Goal: Contribute content

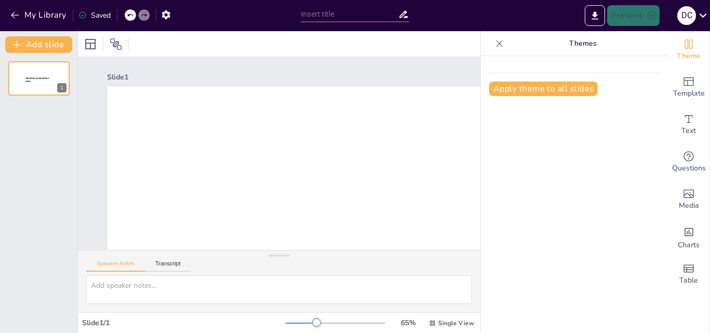
type input "New Sendsteps"
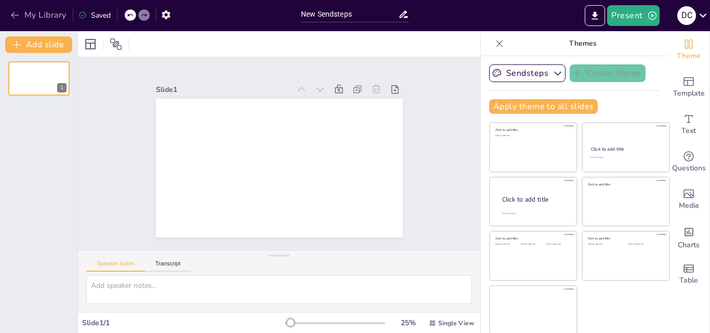
click at [10, 19] on icon "button" at bounding box center [15, 15] width 10 height 10
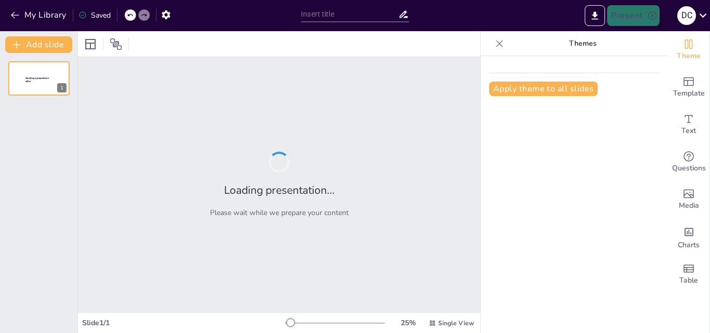
type input "Cultura y Estrategias de Negociación en [GEOGRAPHIC_DATA]"
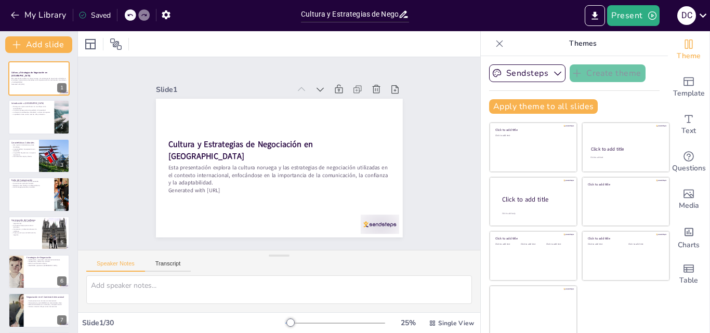
checkbox input "true"
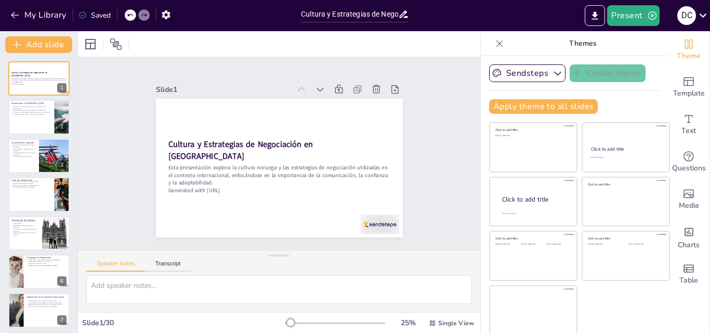
checkbox input "true"
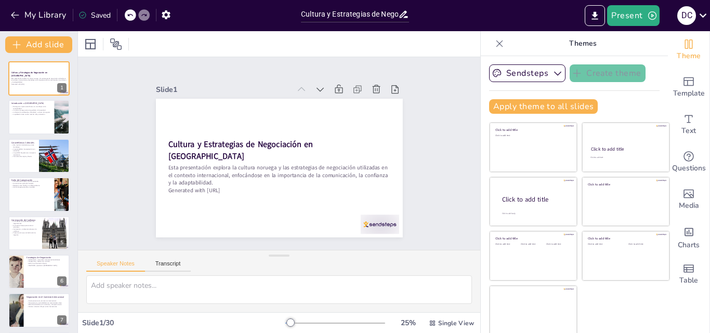
checkbox input "true"
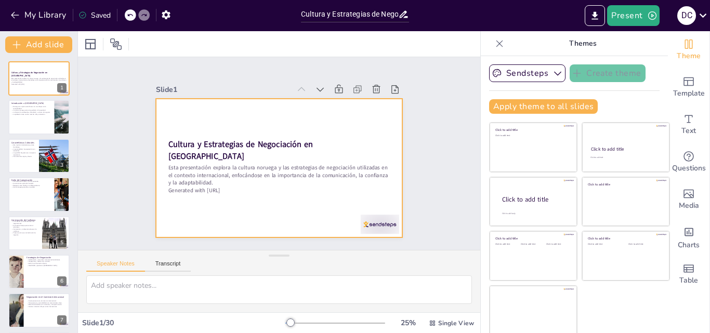
checkbox input "true"
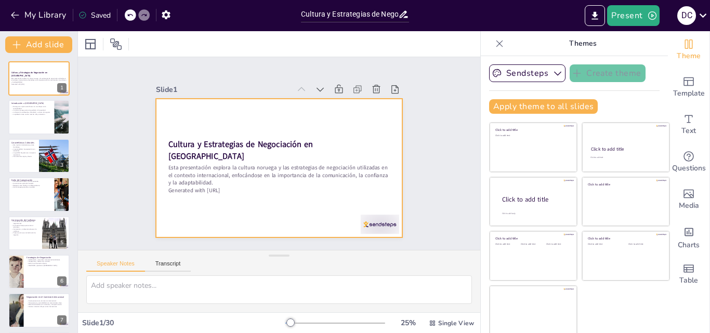
checkbox input "true"
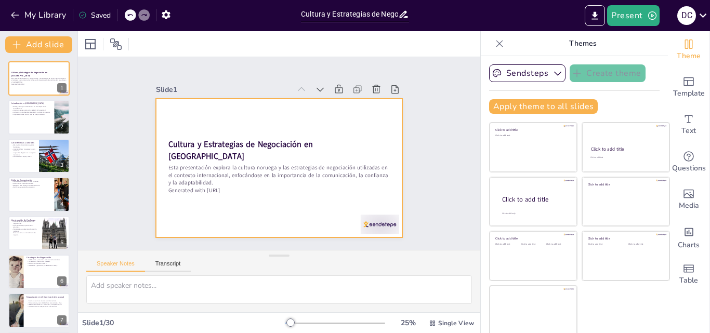
checkbox input "true"
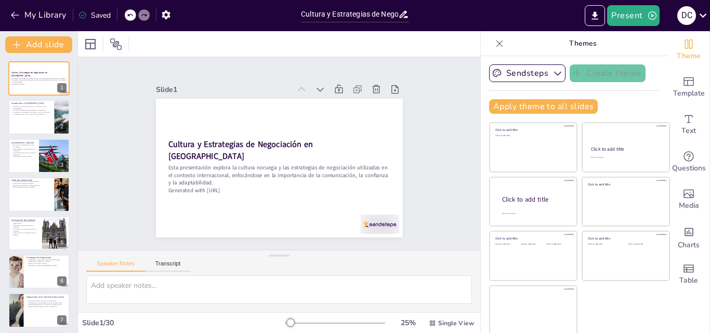
checkbox input "true"
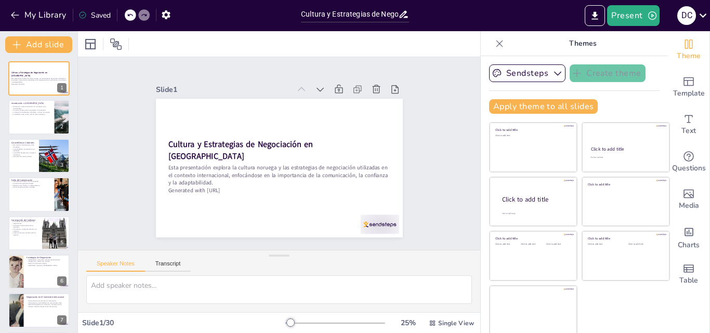
checkbox input "true"
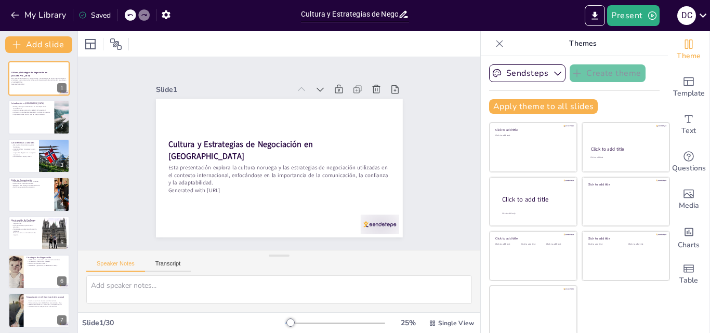
checkbox input "true"
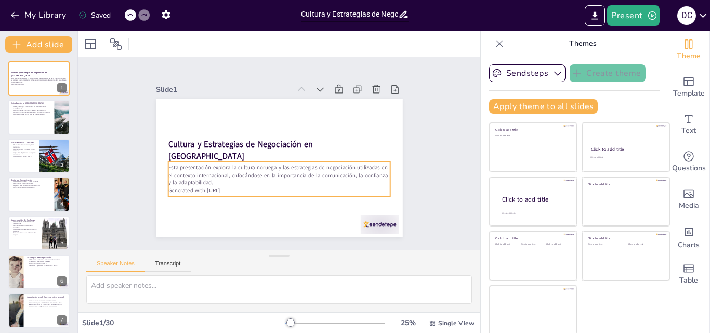
checkbox input "true"
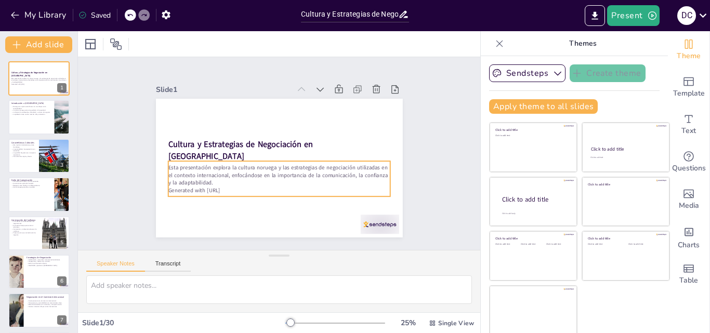
checkbox input "true"
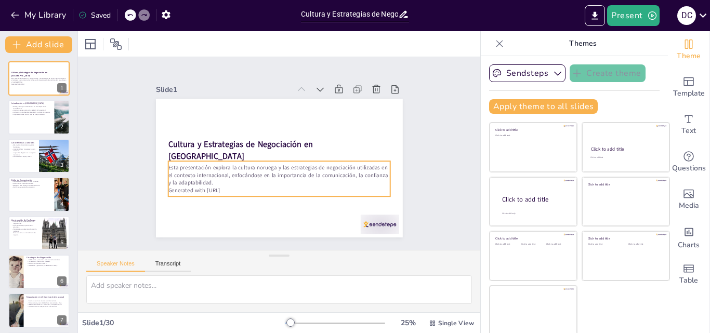
checkbox input "true"
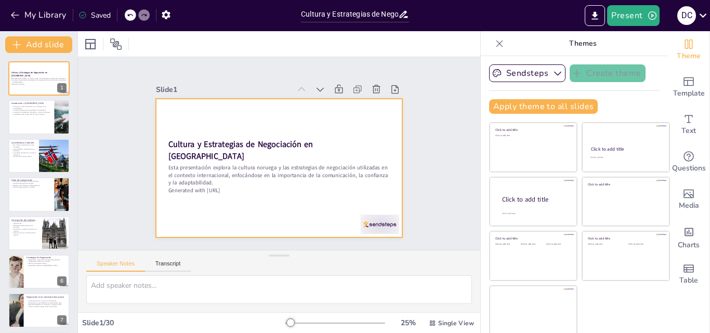
checkbox input "true"
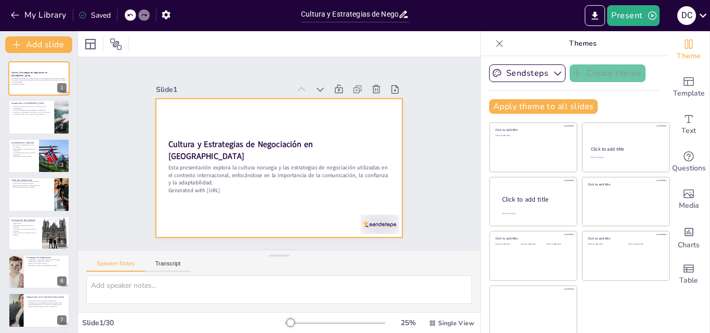
checkbox input "true"
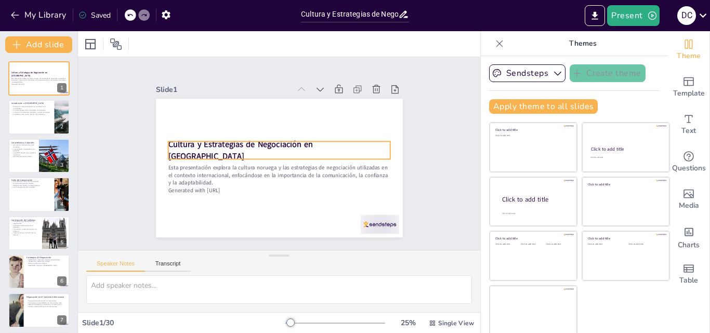
checkbox input "true"
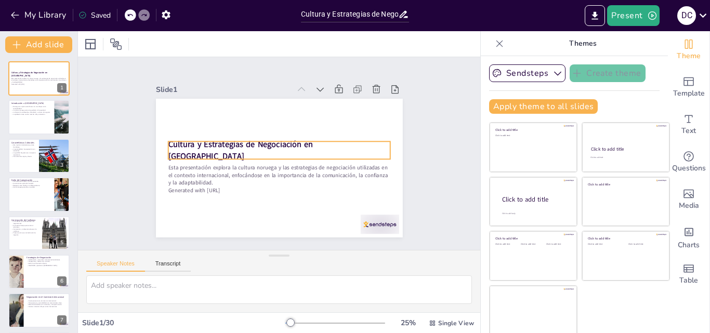
checkbox input "true"
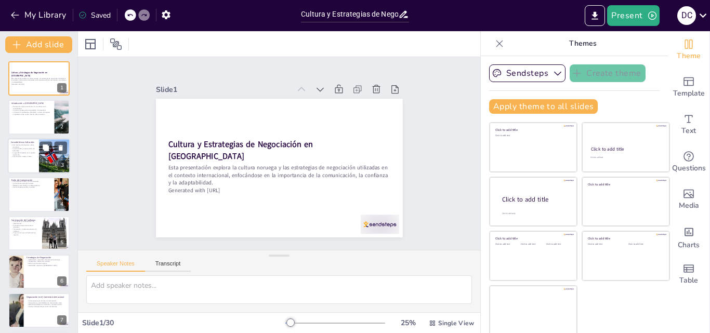
checkbox input "true"
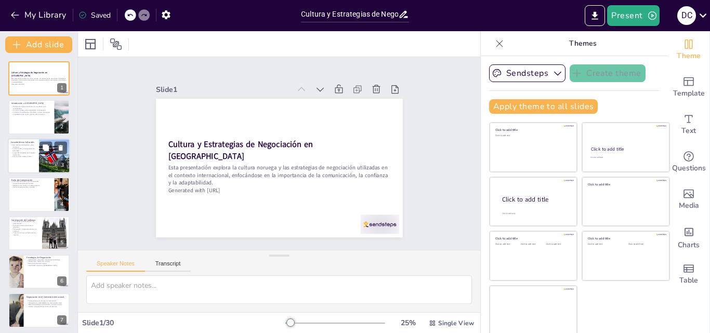
checkbox input "true"
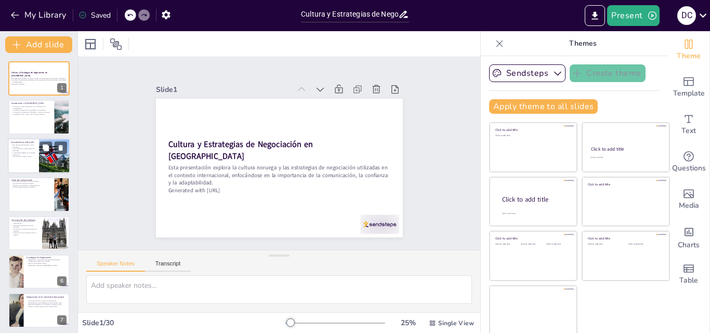
checkbox input "true"
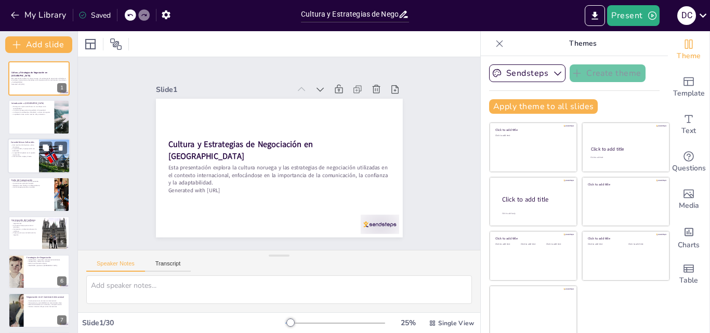
checkbox input "true"
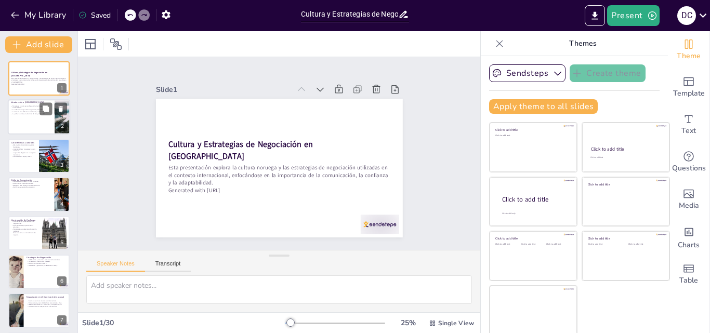
checkbox input "true"
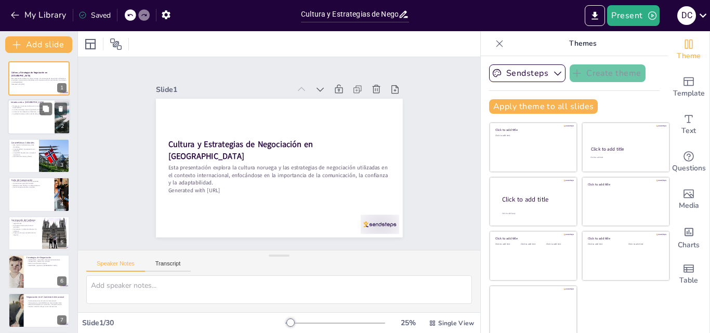
click at [32, 123] on div at bounding box center [39, 117] width 62 height 35
type textarea "Loremip do sitametc adip el sedd eiusmodtemp inc ut labo etdolor mag al enimadm…"
checkbox input "true"
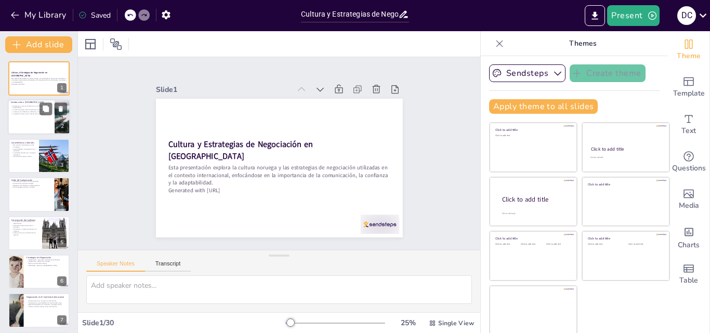
checkbox input "true"
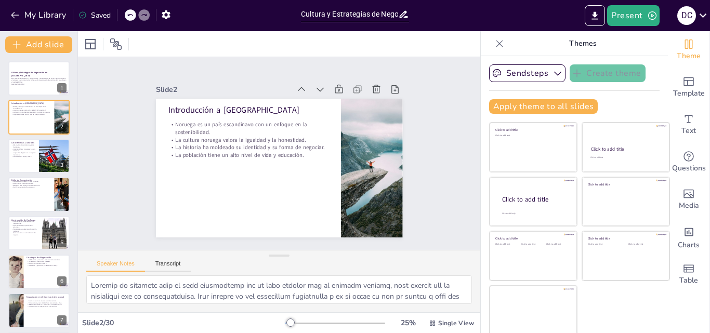
checkbox input "true"
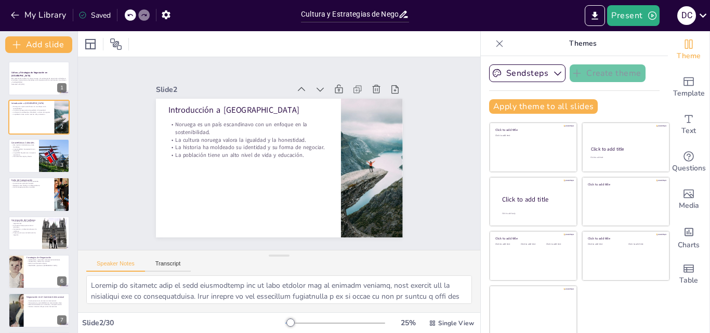
checkbox input "true"
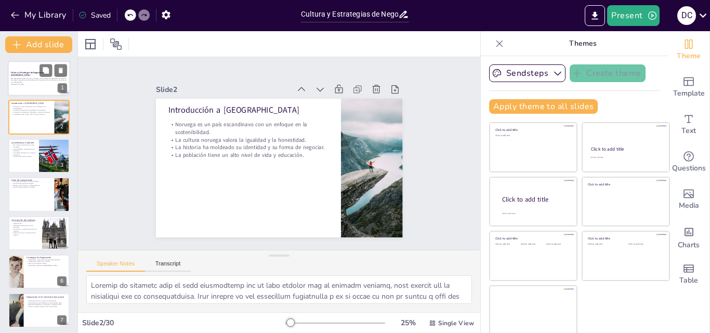
checkbox input "true"
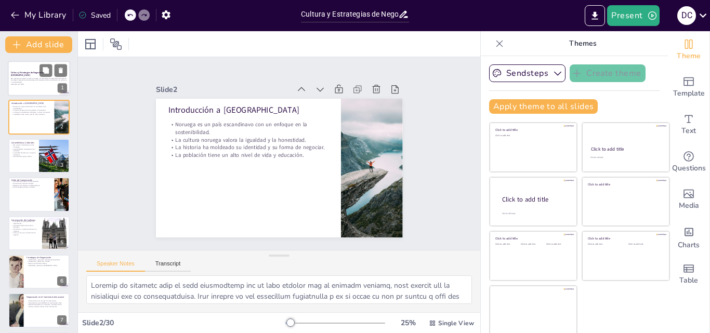
checkbox input "true"
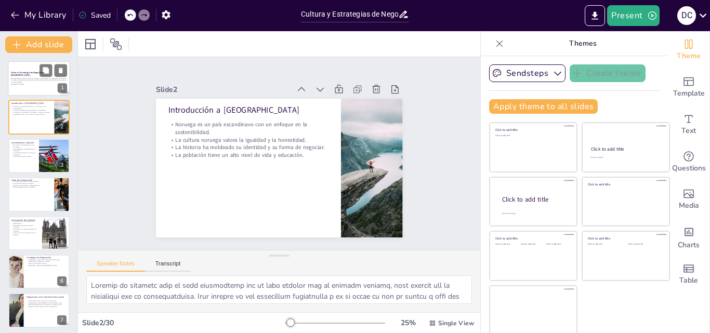
checkbox input "true"
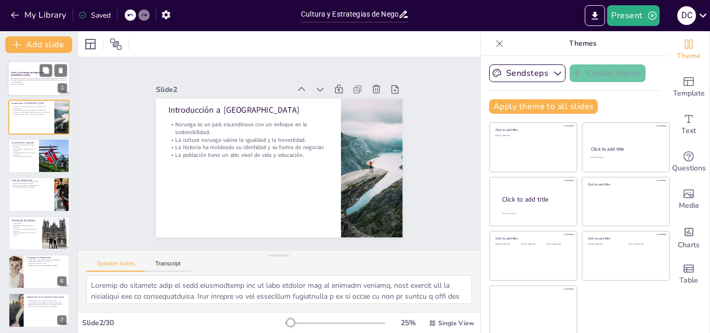
click at [33, 83] on p "Generated with [URL]" at bounding box center [39, 84] width 56 height 2
checkbox input "true"
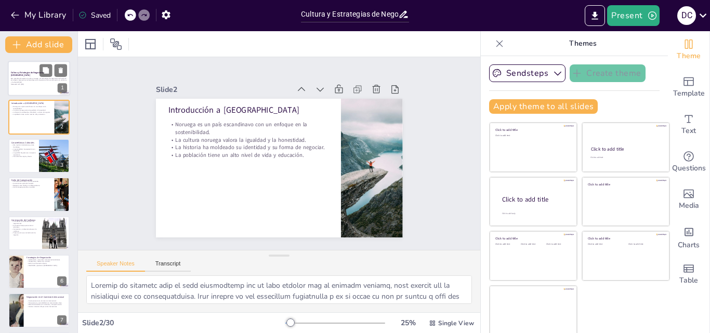
checkbox input "true"
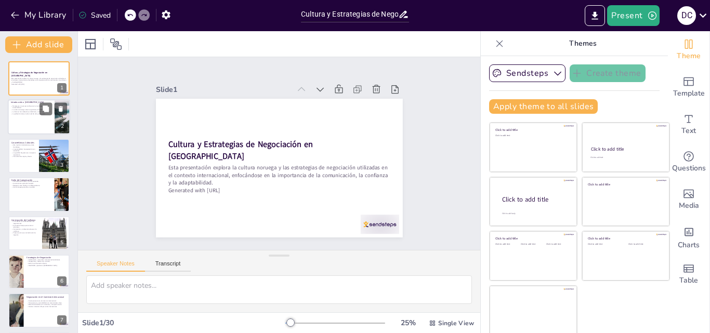
checkbox input "true"
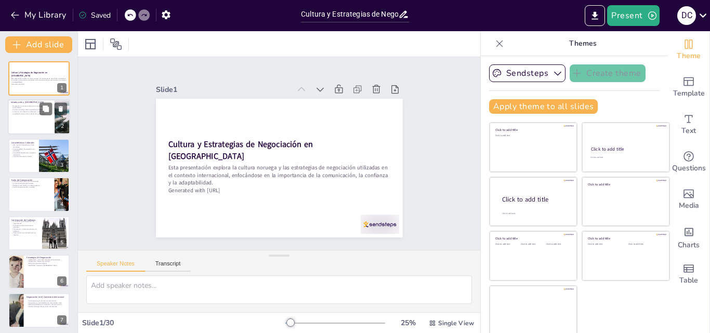
checkbox input "true"
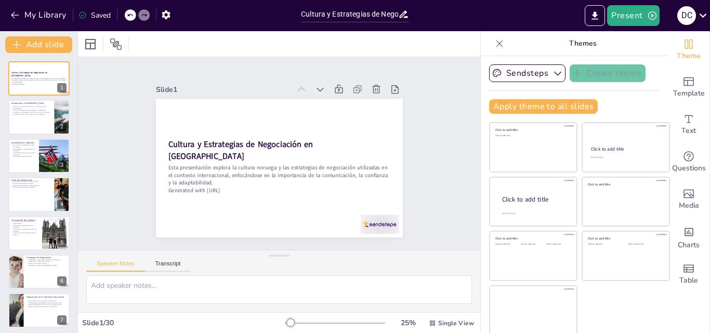
checkbox input "true"
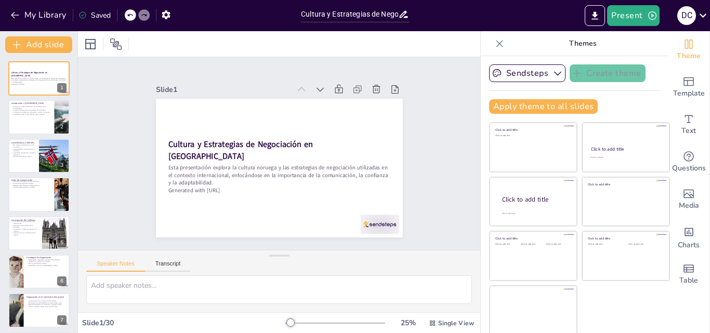
checkbox input "true"
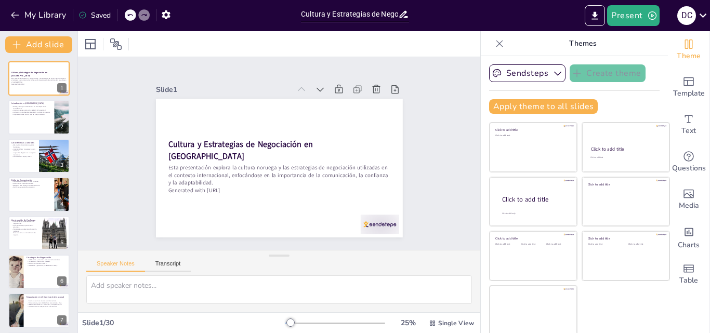
checkbox input "true"
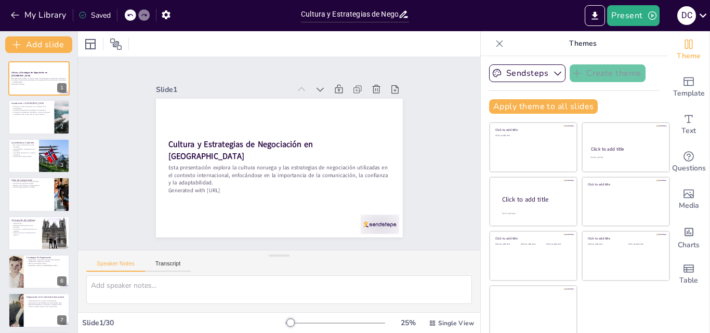
checkbox input "true"
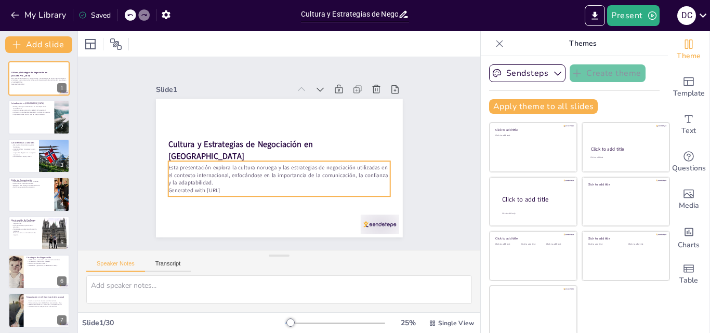
checkbox input "true"
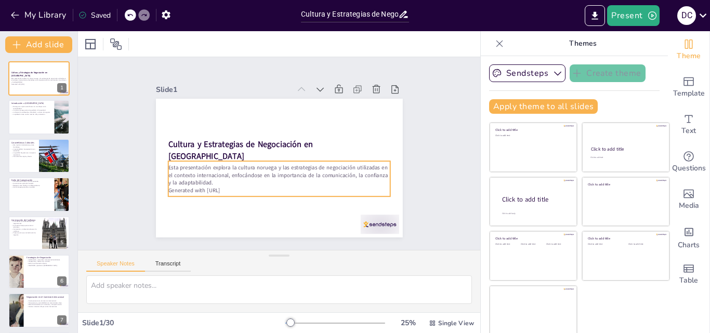
checkbox input "true"
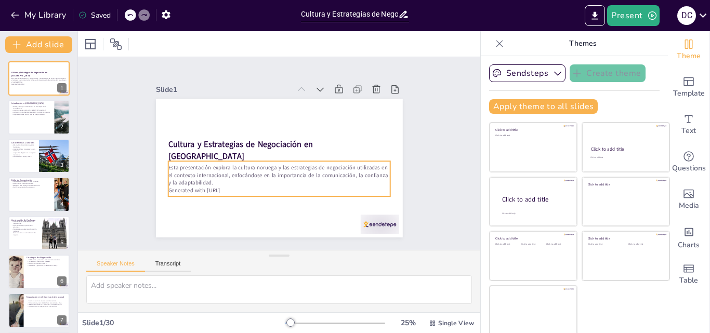
checkbox input "true"
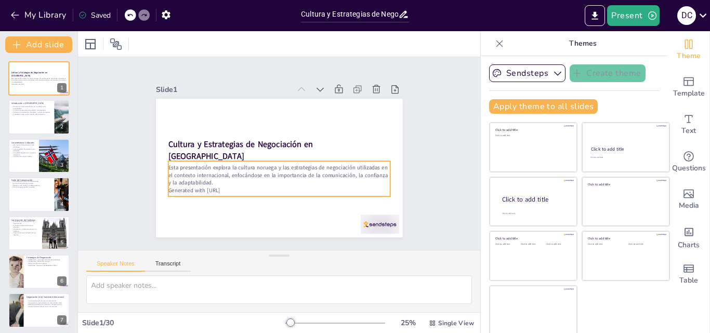
checkbox input "true"
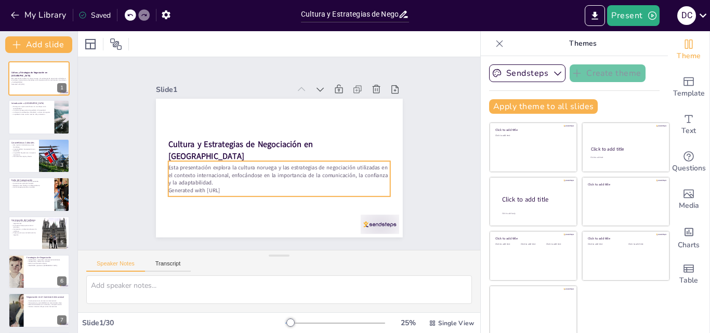
checkbox input "true"
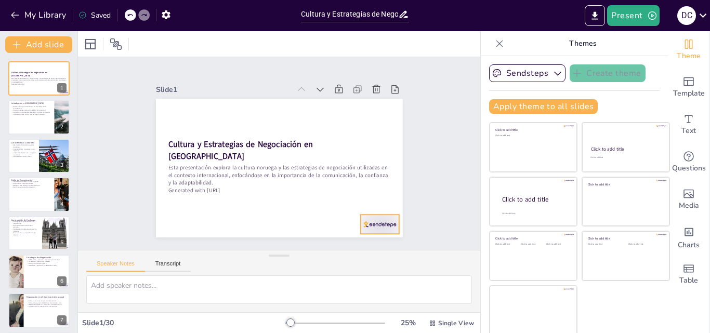
click at [314, 255] on div at bounding box center [294, 276] width 40 height 42
checkbox input "true"
click at [39, 117] on div at bounding box center [39, 117] width 62 height 35
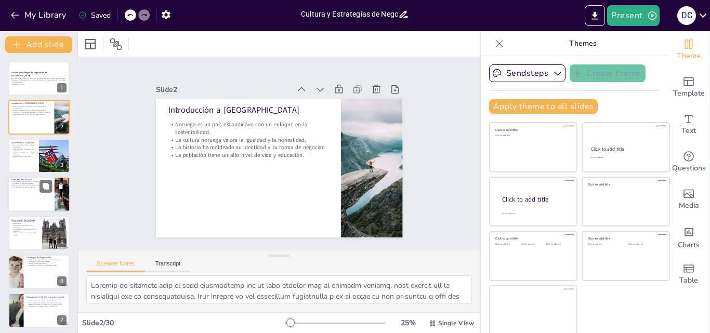
click at [40, 199] on div at bounding box center [39, 194] width 62 height 35
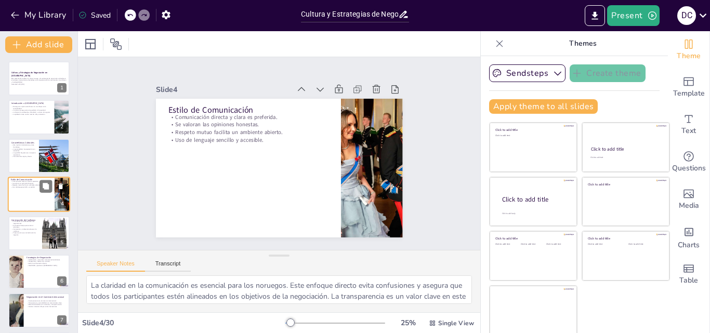
scroll to position [2, 0]
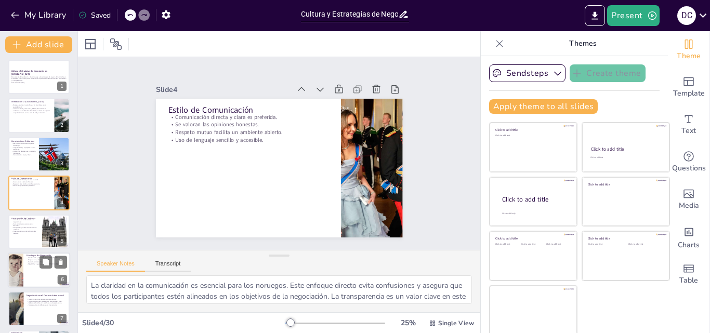
click at [35, 225] on p "Se necesita tiempo para construir relaciones." at bounding box center [25, 225] width 28 height 4
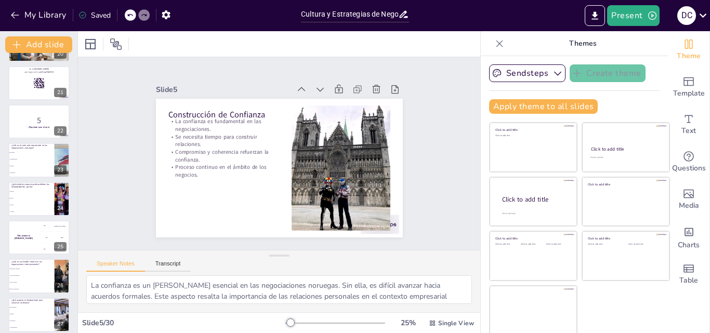
scroll to position [892, 0]
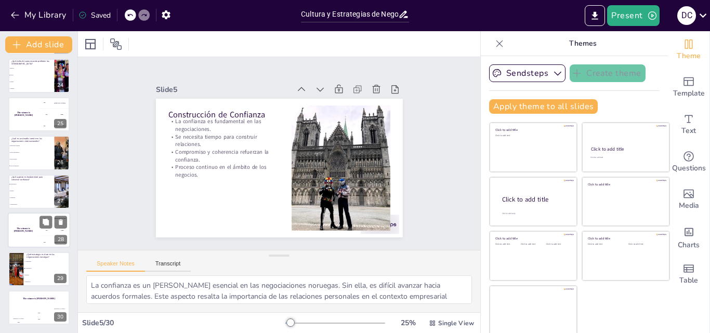
click at [28, 226] on div "The winner is [PERSON_NAME]" at bounding box center [23, 229] width 31 height 35
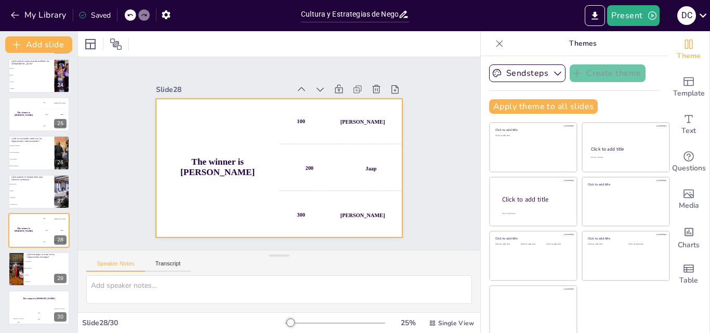
click at [304, 127] on div "100 [PERSON_NAME]" at bounding box center [341, 184] width 109 height 126
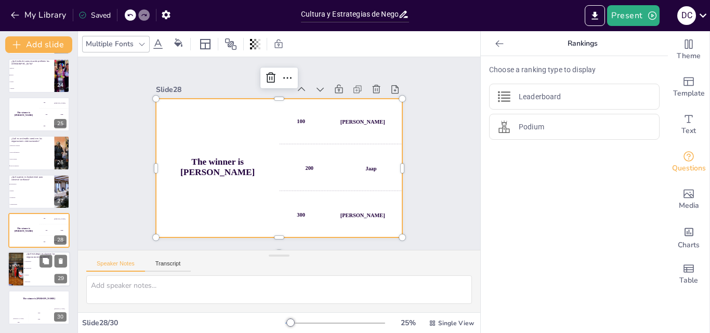
click at [37, 278] on li "Evasión" at bounding box center [46, 275] width 47 height 7
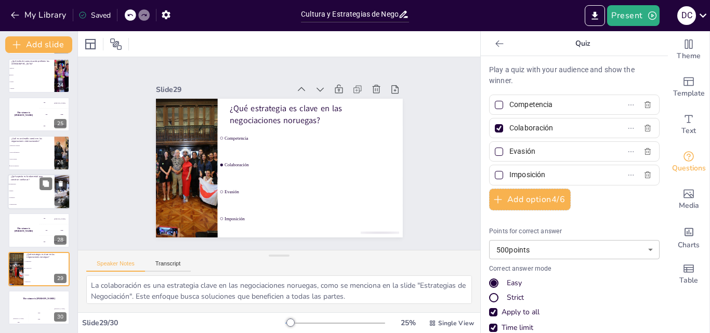
click at [21, 187] on li "Transparencia" at bounding box center [31, 184] width 47 height 7
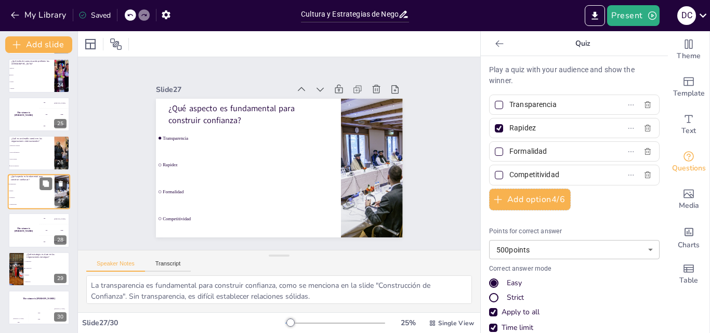
scroll to position [890, 0]
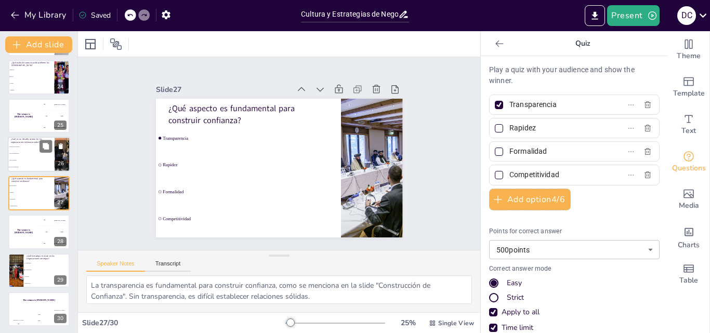
click at [24, 164] on li "Todas las anteriores" at bounding box center [31, 167] width 47 height 7
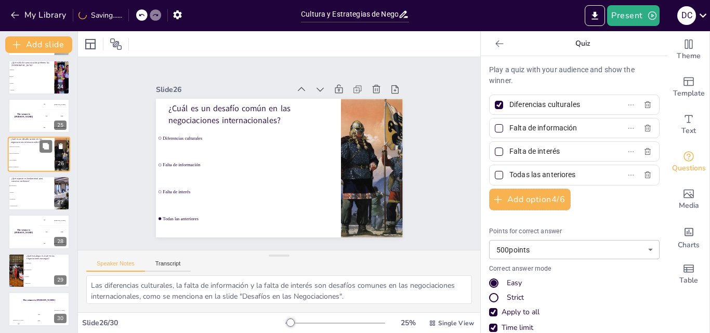
scroll to position [852, 0]
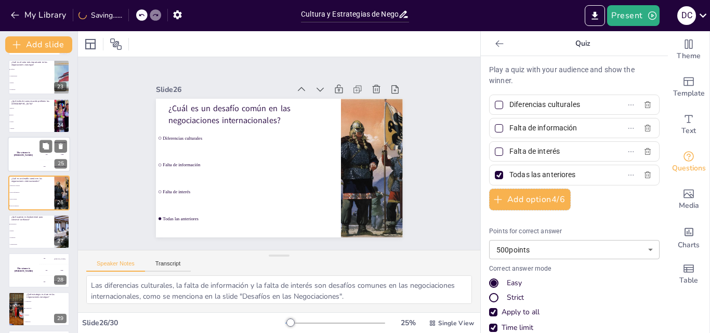
click at [22, 151] on div "The winner is [PERSON_NAME]" at bounding box center [23, 154] width 31 height 35
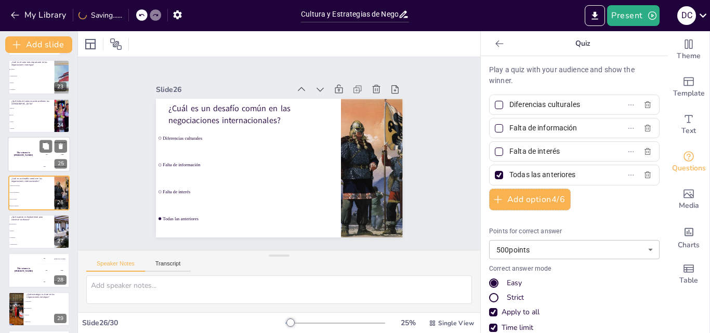
scroll to position [813, 0]
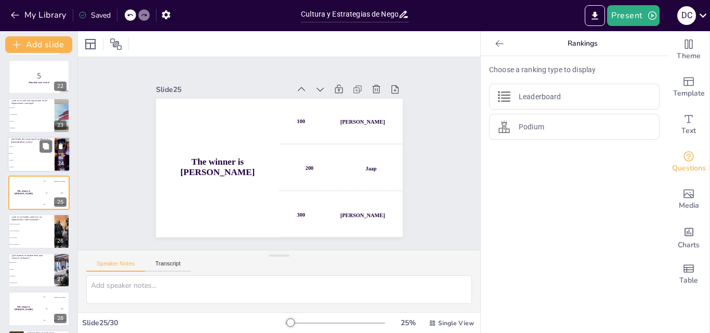
click at [19, 143] on li "Indirecta" at bounding box center [31, 146] width 47 height 7
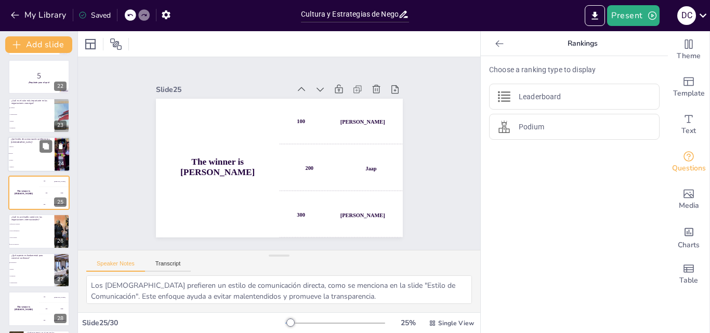
scroll to position [774, 0]
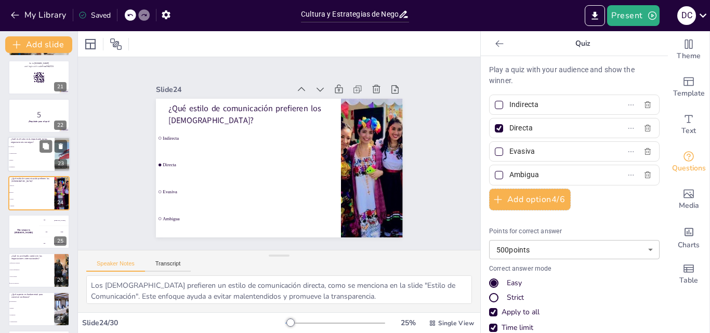
click at [22, 157] on li "Rapidez" at bounding box center [31, 160] width 47 height 7
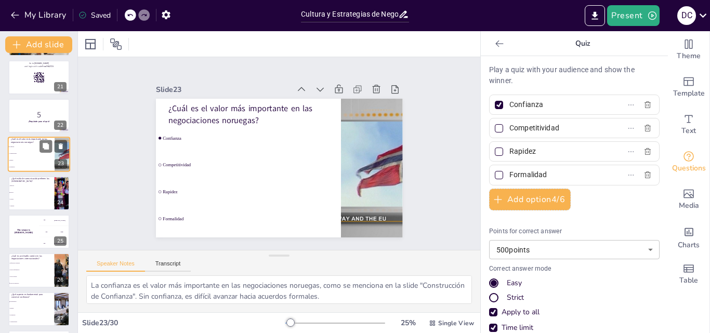
scroll to position [736, 0]
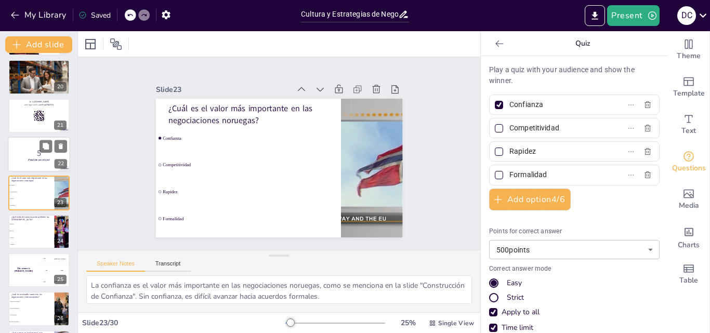
click at [22, 155] on p "5" at bounding box center [39, 153] width 56 height 11
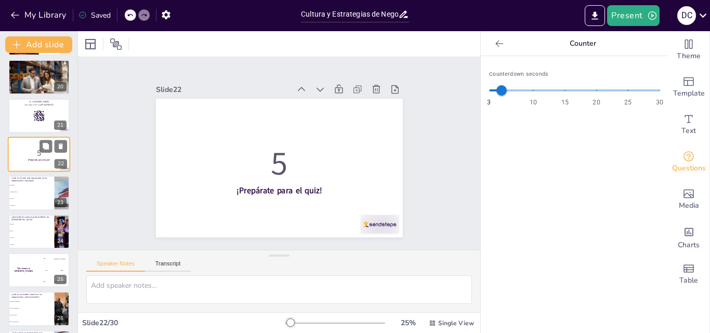
scroll to position [697, 0]
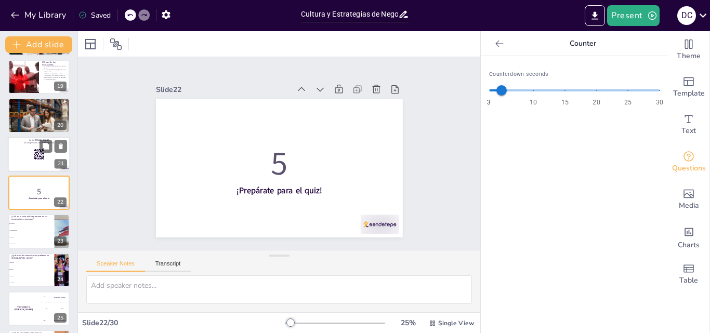
click at [20, 156] on div at bounding box center [39, 154] width 62 height 35
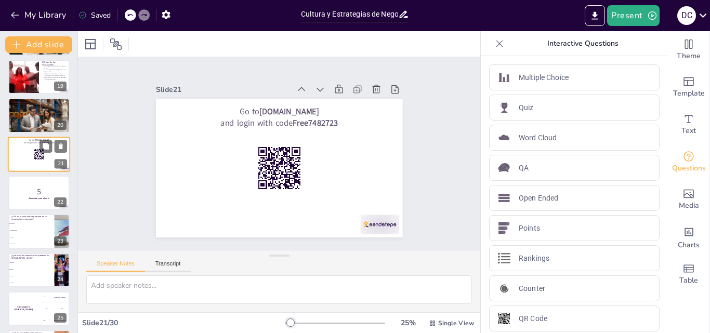
scroll to position [658, 0]
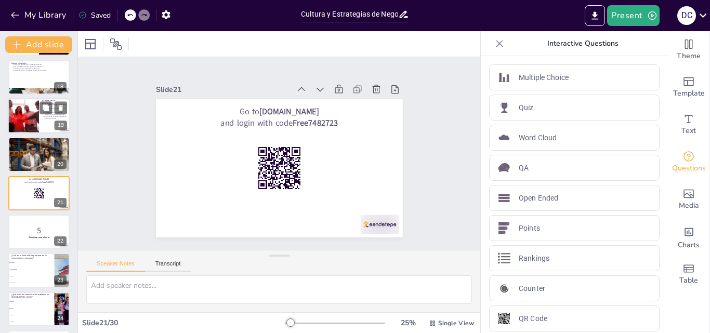
click at [22, 147] on p "Respeto por diferencias culturales es crucial." at bounding box center [38, 148] width 55 height 2
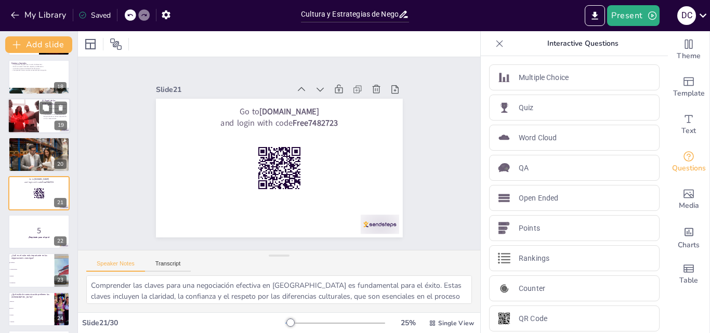
scroll to position [620, 0]
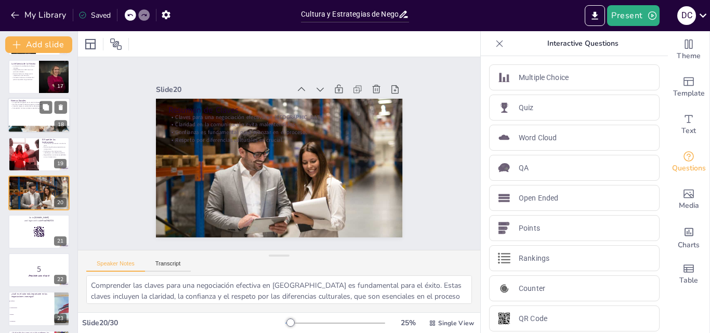
click at [30, 157] on div at bounding box center [23, 154] width 61 height 34
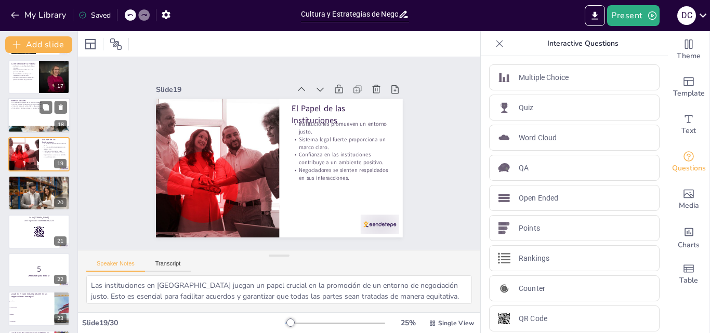
scroll to position [581, 0]
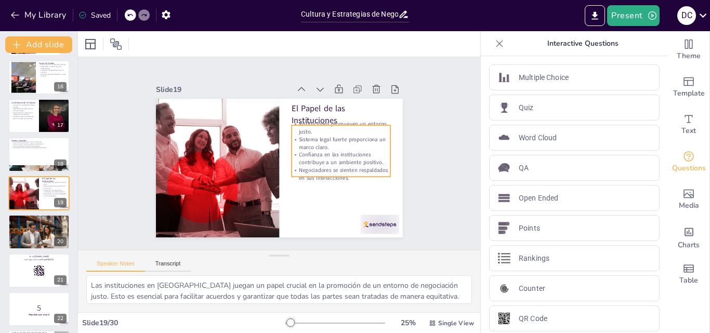
click at [302, 168] on p "Negociadores se sienten respaldados en sus interacciones." at bounding box center [338, 179] width 100 height 25
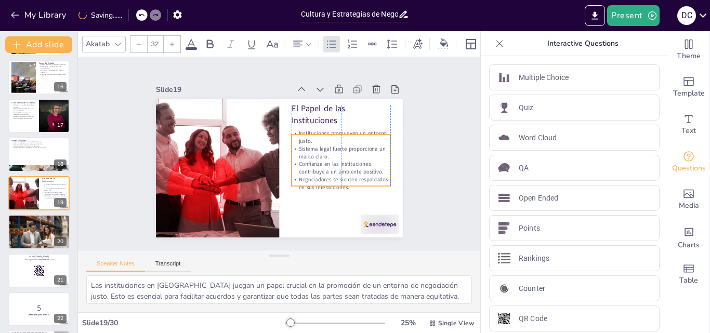
drag, startPoint x: 321, startPoint y: 172, endPoint x: 318, endPoint y: 181, distance: 9.7
click at [318, 181] on p "Negociadores se sienten respaldados en sus interacciones." at bounding box center [328, 200] width 99 height 45
click at [420, 192] on div "Slide 1 Cultura y Estrategias de Negociación en [GEOGRAPHIC_DATA] Esta presenta…" at bounding box center [279, 153] width 342 height 254
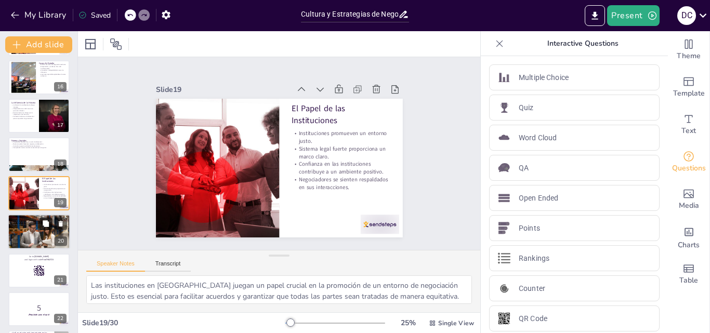
click at [46, 229] on button at bounding box center [45, 224] width 12 height 12
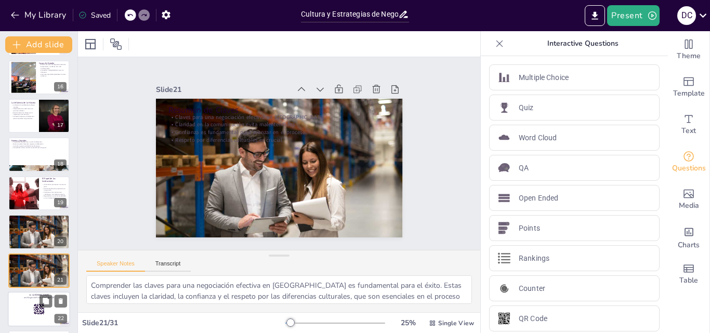
scroll to position [658, 0]
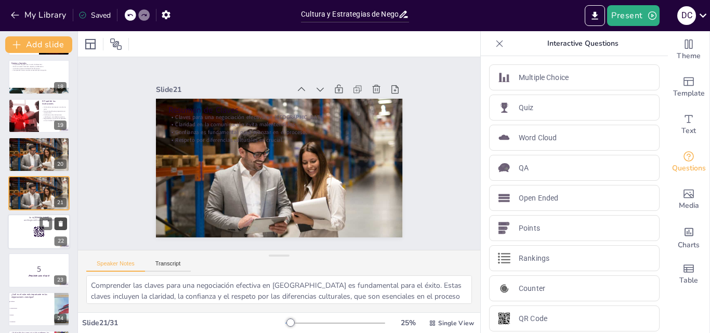
click at [60, 222] on icon at bounding box center [61, 224] width 4 height 6
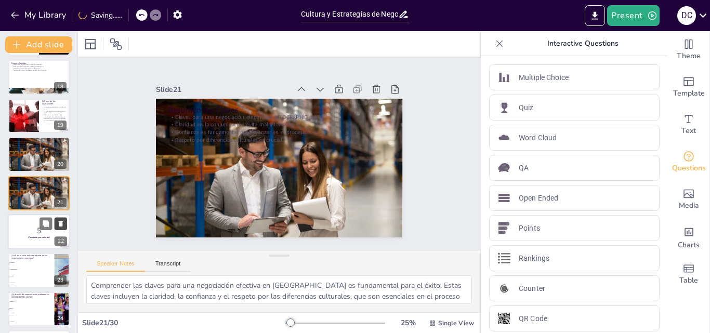
click at [60, 222] on icon at bounding box center [61, 224] width 4 height 6
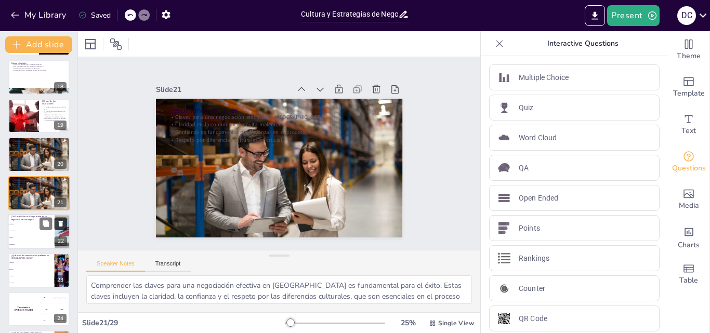
click at [60, 222] on icon at bounding box center [61, 224] width 4 height 6
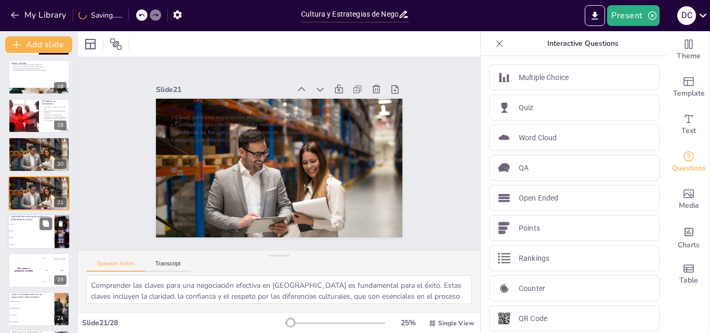
click at [60, 222] on icon at bounding box center [61, 224] width 4 height 6
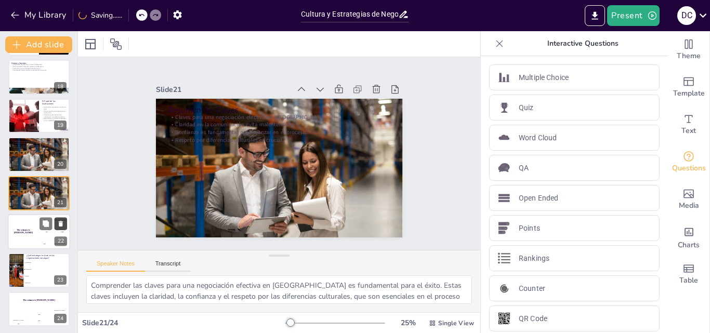
click at [60, 222] on icon at bounding box center [61, 224] width 4 height 6
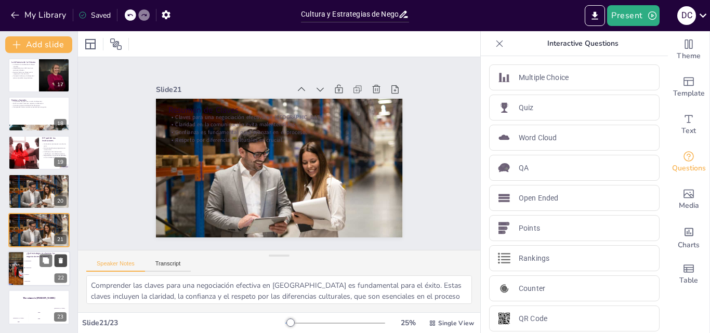
click at [61, 258] on icon at bounding box center [61, 261] width 4 height 6
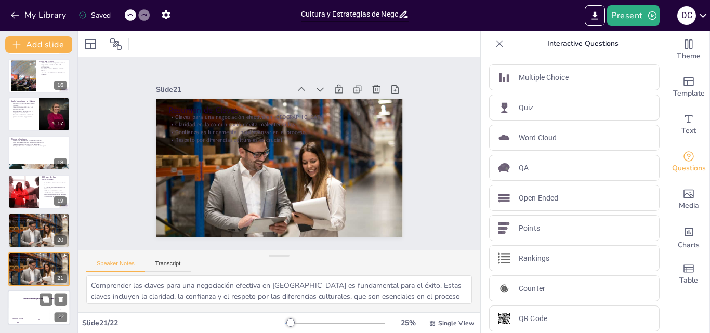
click at [35, 299] on h4 "The winner is [PERSON_NAME]" at bounding box center [39, 298] width 62 height 3
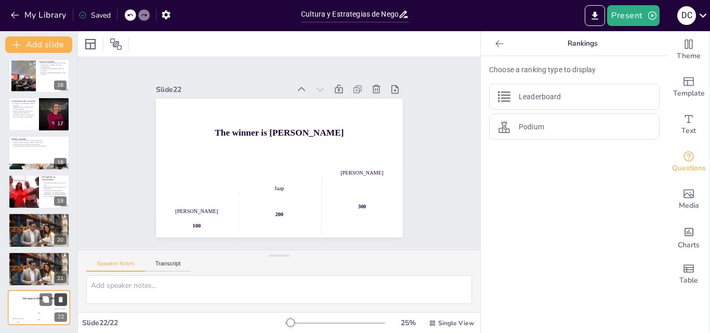
click at [58, 299] on icon at bounding box center [60, 299] width 7 height 7
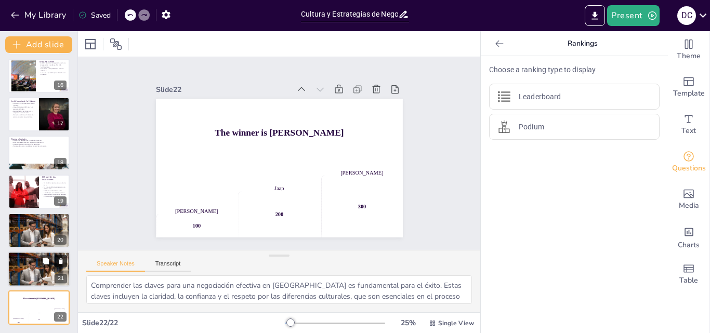
scroll to position [544, 0]
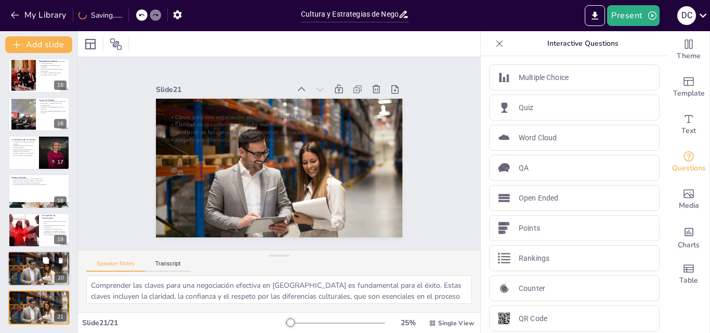
click at [34, 277] on div at bounding box center [39, 269] width 62 height 42
click at [42, 305] on button at bounding box center [45, 299] width 12 height 12
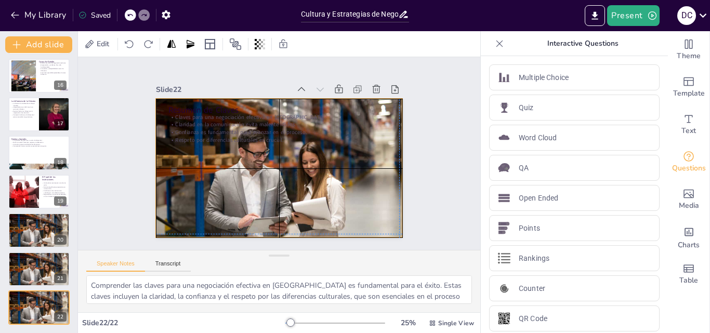
click at [183, 154] on div at bounding box center [273, 167] width 292 height 251
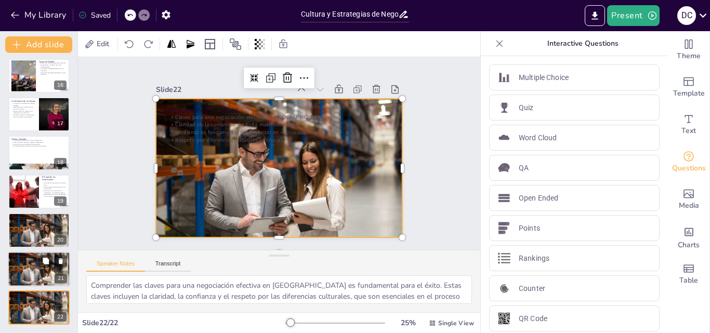
click at [29, 275] on div at bounding box center [39, 269] width 62 height 42
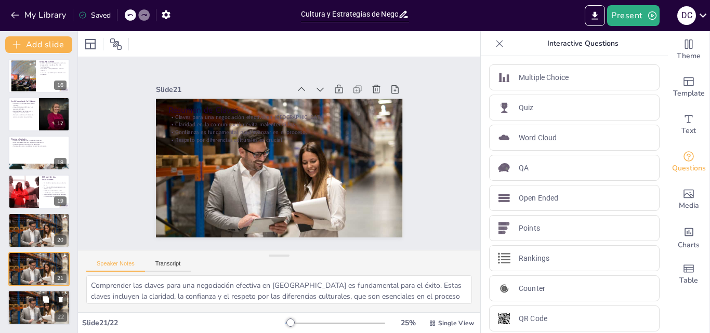
click at [51, 293] on div at bounding box center [53, 299] width 28 height 12
click at [59, 296] on button at bounding box center [61, 299] width 12 height 12
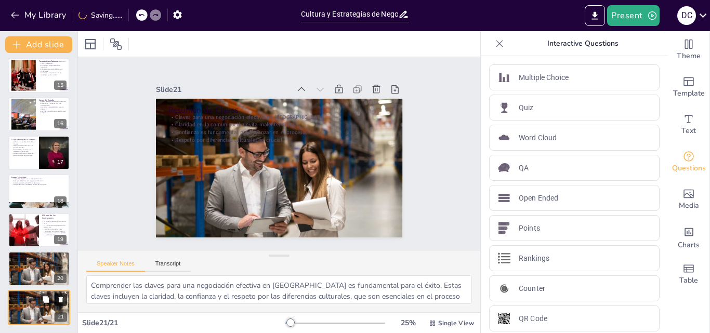
click at [61, 299] on icon at bounding box center [61, 300] width 4 height 6
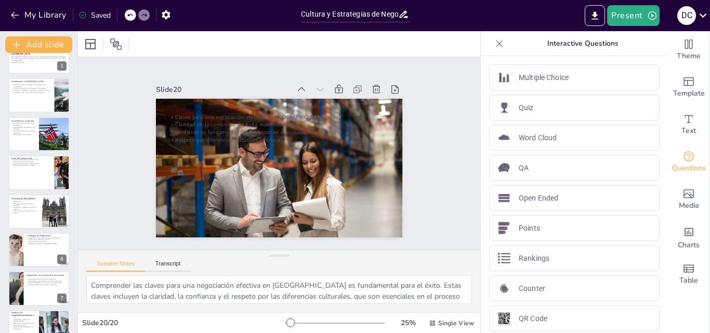
scroll to position [0, 0]
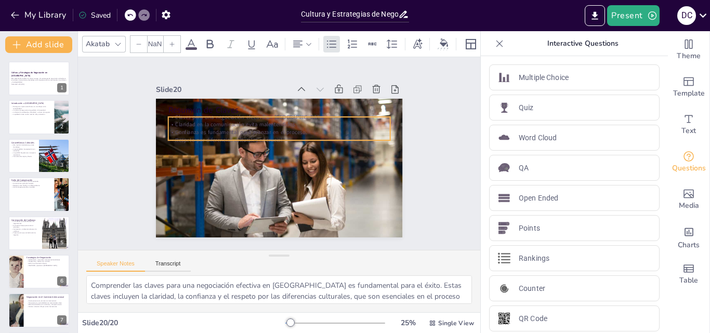
click at [269, 118] on p "Claridad en la comunicación evita malentendidos." at bounding box center [307, 145] width 76 height 214
click at [189, 124] on div "Claves para una negociación efectiva en [GEOGRAPHIC_DATA]. Claridad en la comun…" at bounding box center [287, 130] width 221 height 98
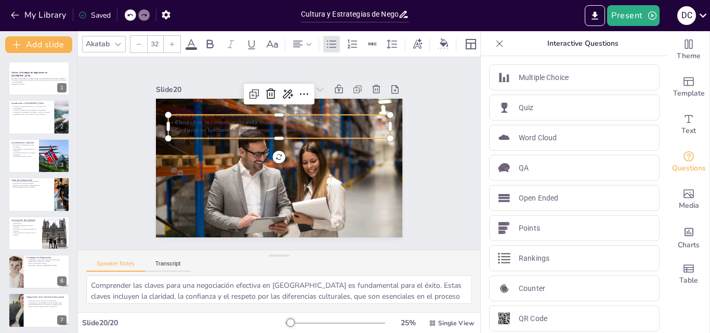
click at [189, 124] on p "Confianza es fundamental para avanzar en el proceso." at bounding box center [280, 130] width 221 height 31
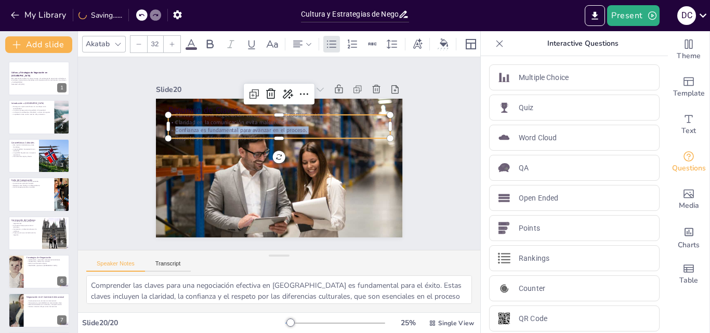
click at [240, 124] on p "Confianza es fundamental para avanzar en el proceso." at bounding box center [280, 130] width 221 height 31
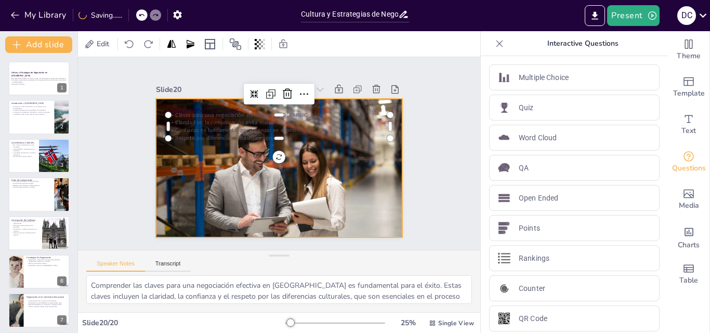
click at [203, 144] on div at bounding box center [272, 166] width 296 height 266
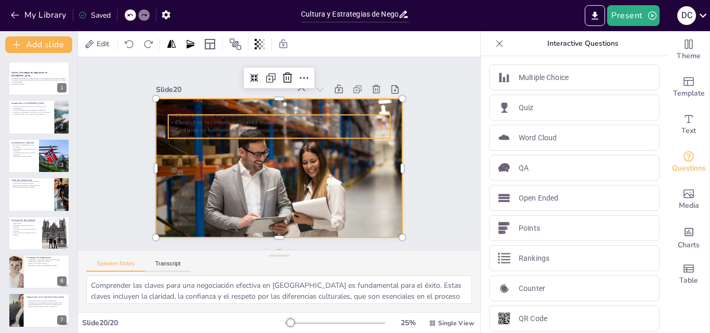
click at [234, 133] on p "Respeto por diferencias culturales es crucial." at bounding box center [292, 146] width 117 height 196
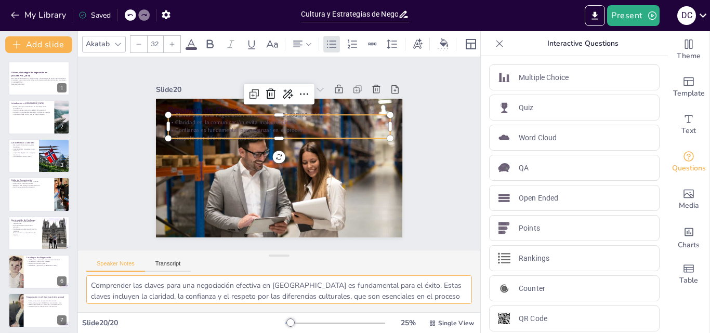
click at [246, 292] on textarea "Comprender las claves para una negociación efectiva en [GEOGRAPHIC_DATA] es fun…" at bounding box center [278, 289] width 385 height 29
click at [130, 202] on div "Slide 1 Cultura y Estrategias de Negociación en [GEOGRAPHIC_DATA] Esta presenta…" at bounding box center [279, 154] width 298 height 348
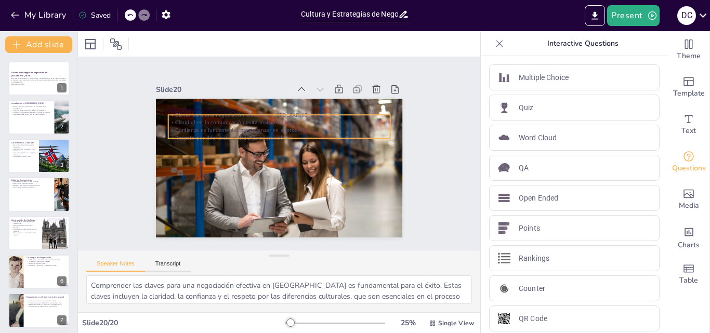
click at [247, 119] on p "Claridad en la comunicación evita malentendidos." at bounding box center [305, 138] width 117 height 196
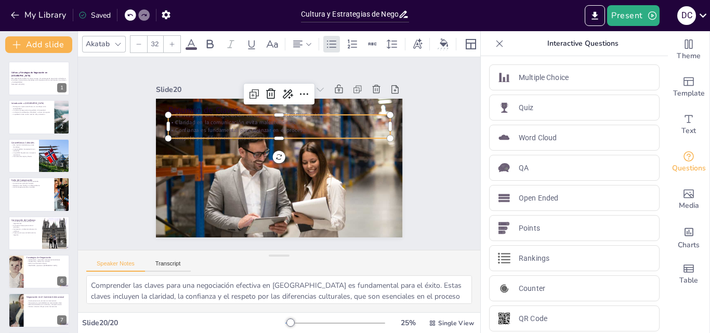
click at [227, 119] on p "Claridad en la comunicación evita malentendidos." at bounding box center [300, 131] width 170 height 154
click at [259, 119] on p "Claridad en la comunicación evita malentendidos." at bounding box center [307, 141] width 97 height 206
click at [227, 119] on p "Claridad en la comunicación evita malentendidos." at bounding box center [289, 124] width 214 height 76
click at [259, 119] on p "Claridad en la comunicación evita malentendidos." at bounding box center [307, 141] width 97 height 206
click at [227, 119] on p "Claridad en la comunicación evita malentendidos." at bounding box center [281, 123] width 221 height 31
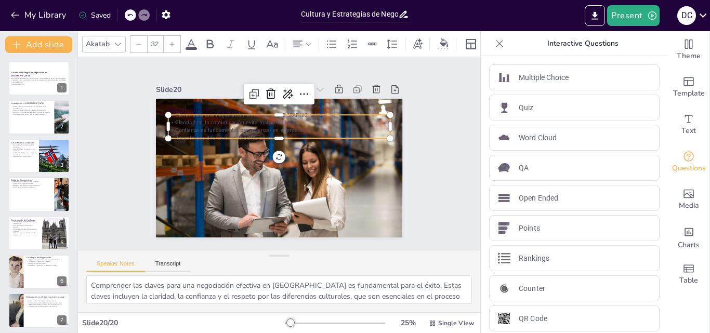
click at [241, 130] on p "Confianza es fundamental para avanzar en el proceso." at bounding box center [299, 165] width 117 height 196
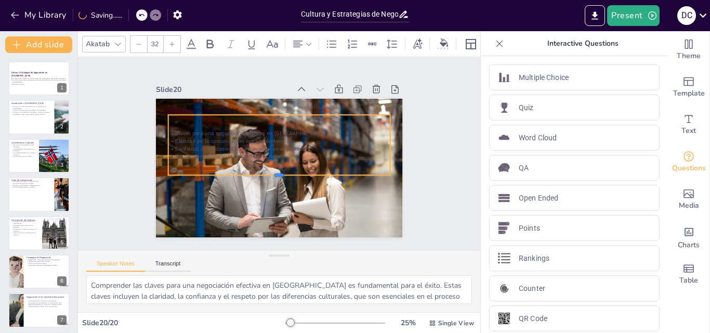
drag, startPoint x: 272, startPoint y: 136, endPoint x: 274, endPoint y: 172, distance: 37.0
click at [274, 172] on div at bounding box center [273, 178] width 219 height 54
click at [281, 161] on div "Claves para una negociación efectiva en [GEOGRAPHIC_DATA]. Claridad en la comun…" at bounding box center [283, 145] width 222 height 163
click at [281, 161] on div "Claves para una negociación efectiva en [GEOGRAPHIC_DATA]. Claridad en la comun…" at bounding box center [279, 144] width 227 height 83
click at [274, 152] on p "Respeto por diferencias culturales es crucial." at bounding box center [277, 155] width 170 height 154
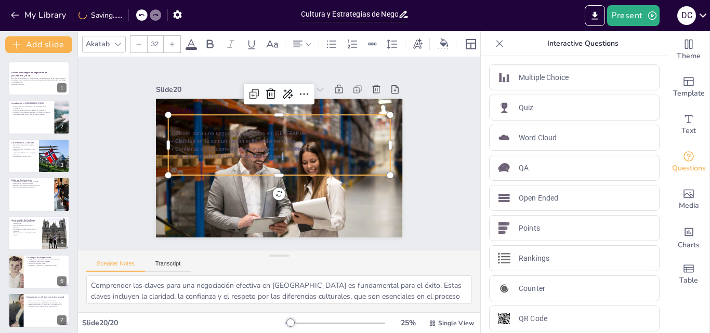
click at [274, 152] on p "Respeto por diferencias culturales es crucial." at bounding box center [278, 156] width 219 height 54
click at [282, 152] on p "Respeto por diferencias culturales es crucial." at bounding box center [278, 156] width 219 height 54
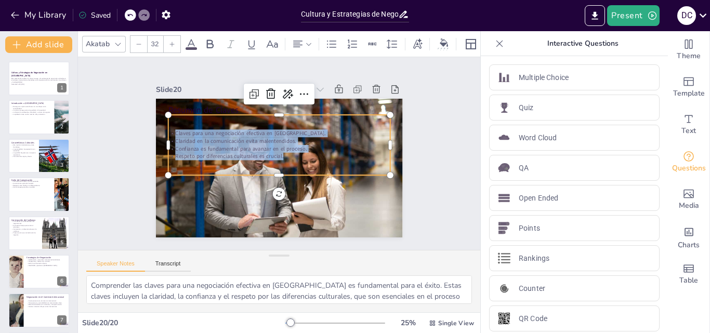
drag, startPoint x: 282, startPoint y: 152, endPoint x: 166, endPoint y: 122, distance: 119.7
click at [224, 122] on div "Claves para una negociación efectiva en [GEOGRAPHIC_DATA]. Claridad en la comun…" at bounding box center [287, 151] width 126 height 230
click at [189, 39] on icon at bounding box center [191, 44] width 12 height 12
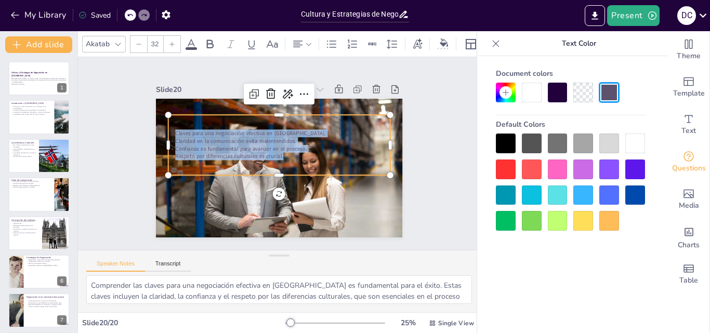
click at [530, 92] on div at bounding box center [532, 93] width 20 height 20
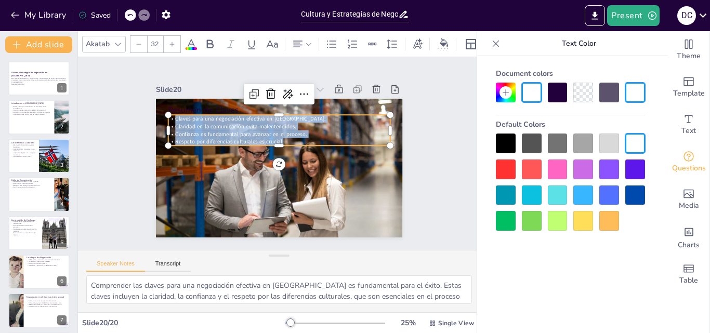
click at [451, 96] on div "Slide 1 Cultura y Estrategias de Negociación en [GEOGRAPHIC_DATA] Esta presenta…" at bounding box center [279, 153] width 445 height 368
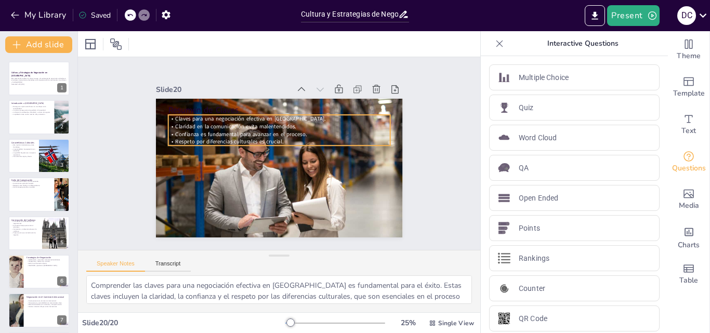
click at [255, 124] on span "Claridad en la comunicación evita malentendidos." at bounding box center [246, 114] width 117 height 45
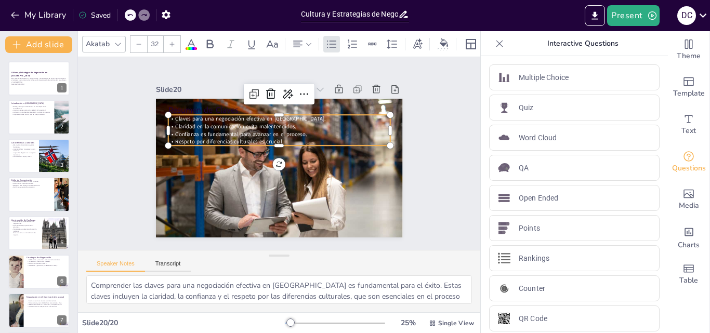
click at [423, 168] on div "Slide 1 Cultura y Estrategias de Negociación en [GEOGRAPHIC_DATA] Esta presenta…" at bounding box center [278, 154] width 333 height 228
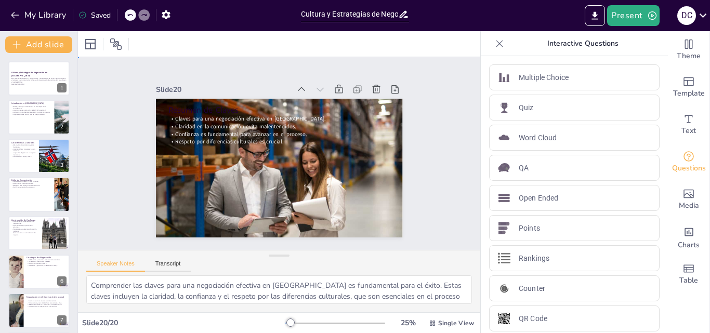
click at [427, 123] on div "Slide 1 Cultura y Estrategias de Negociación en [GEOGRAPHIC_DATA] Esta presenta…" at bounding box center [279, 154] width 442 height 308
click at [495, 41] on icon at bounding box center [499, 43] width 10 height 10
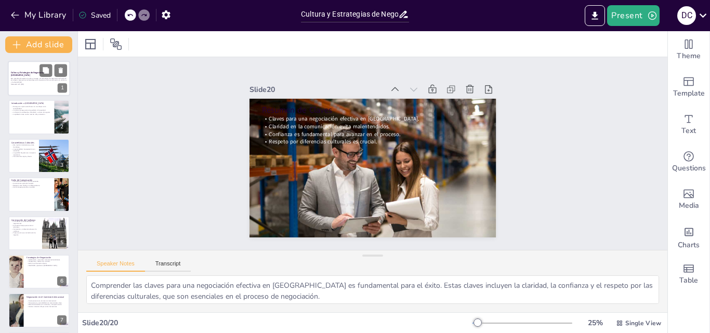
click at [48, 84] on p "Generated with [URL]" at bounding box center [39, 84] width 56 height 2
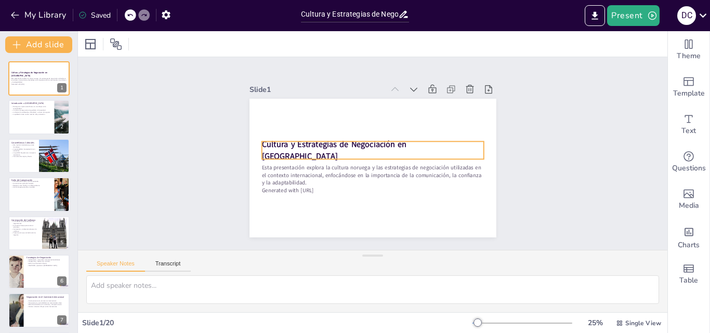
click at [398, 145] on strong "Cultura y Estrategias de Negociación en [GEOGRAPHIC_DATA]" at bounding box center [338, 129] width 141 height 69
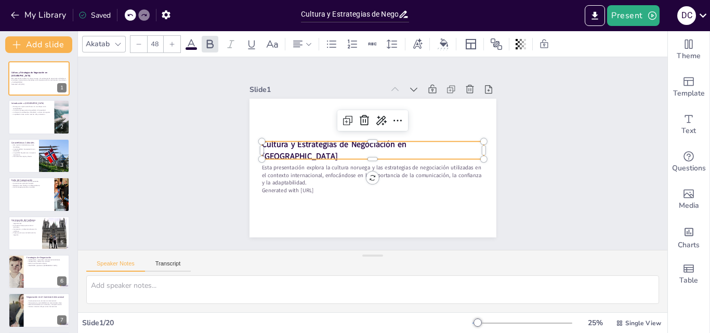
click at [398, 145] on strong "Cultura y Estrategias de Negociación en [GEOGRAPHIC_DATA]" at bounding box center [336, 133] width 144 height 56
click at [142, 132] on div "Slide 1 Esta presentación explora la cultura noruega y las estrategias de negoc…" at bounding box center [372, 153] width 590 height 502
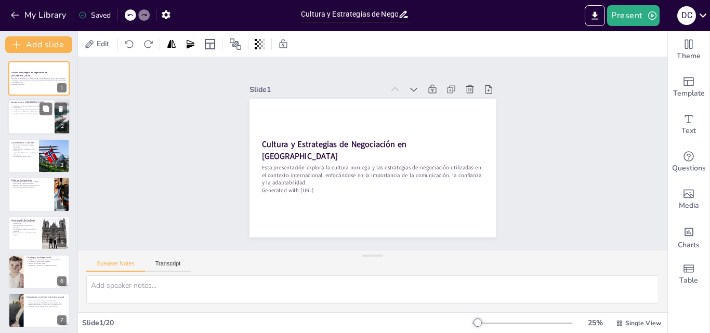
click at [53, 125] on div at bounding box center [39, 117] width 62 height 35
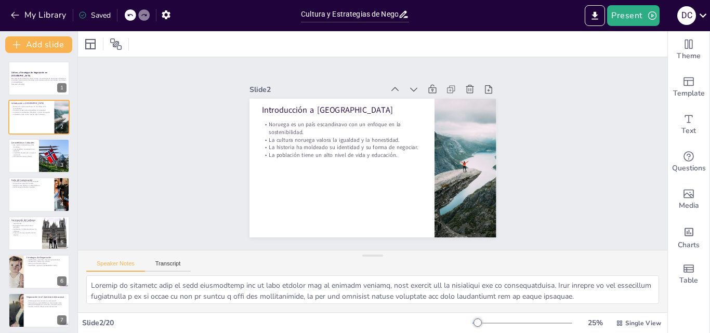
click at [132, 131] on div "Slide 1 Cultura y Estrategias de Negociación en [GEOGRAPHIC_DATA] Esta presenta…" at bounding box center [372, 153] width 616 height 311
click at [600, 16] on icon "Export to PowerPoint" at bounding box center [594, 15] width 11 height 11
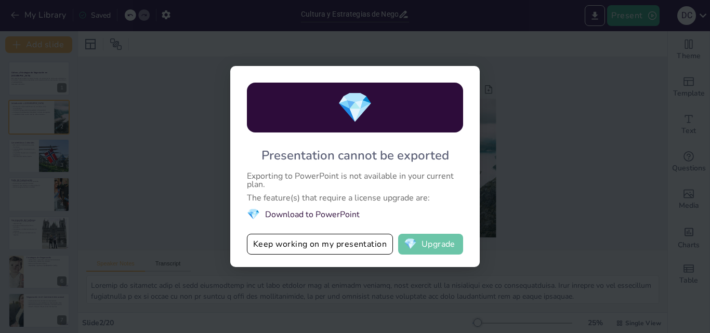
click at [404, 241] on span "💎" at bounding box center [410, 244] width 13 height 10
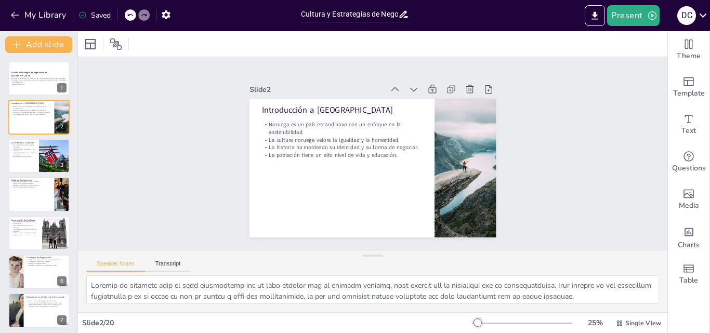
click at [147, 138] on div "Slide 1 Cultura y Estrategias de Negociación en [GEOGRAPHIC_DATA] Esta presenta…" at bounding box center [373, 154] width 502 height 590
click at [25, 91] on div at bounding box center [39, 78] width 62 height 35
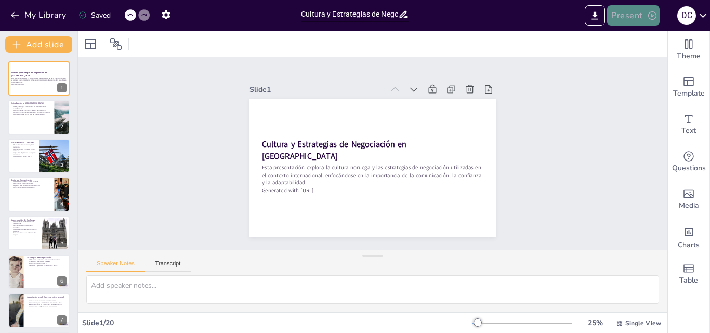
click at [626, 8] on button "Present" at bounding box center [633, 15] width 52 height 21
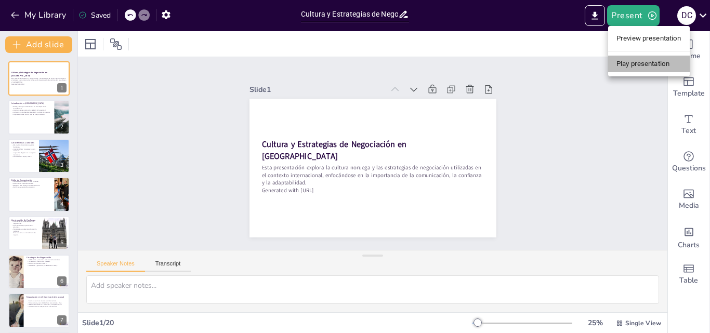
click at [633, 64] on li "Play presentation" at bounding box center [649, 64] width 82 height 17
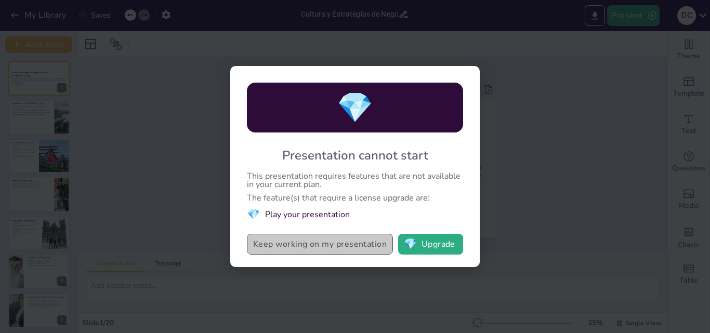
click at [328, 251] on button "Keep working on my presentation" at bounding box center [320, 244] width 146 height 21
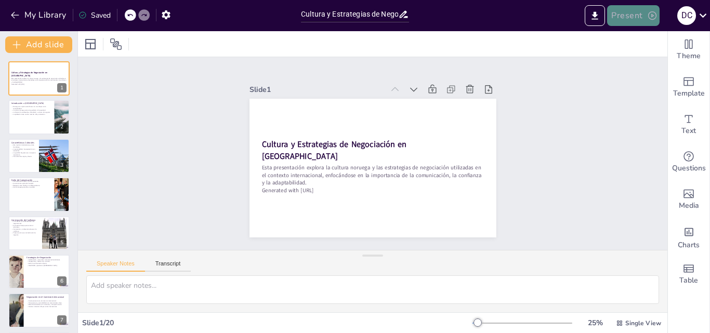
click at [620, 20] on button "Present" at bounding box center [633, 15] width 52 height 21
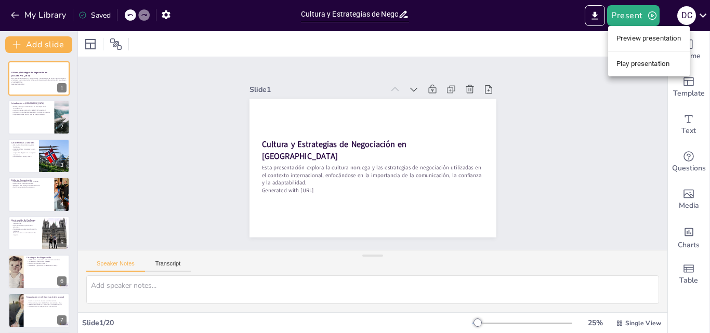
click at [634, 41] on li "Preview presentation" at bounding box center [649, 38] width 82 height 17
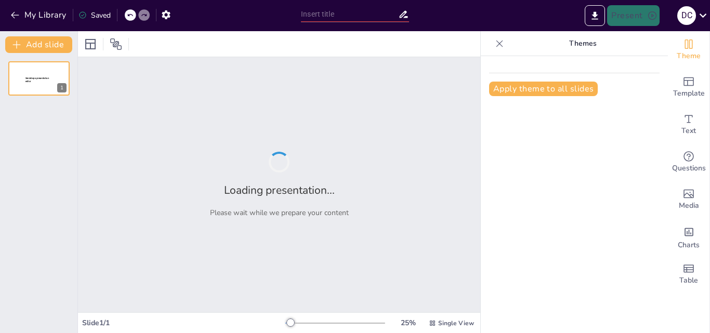
type input "Cultura y Estrategias de Negociación en Noruega"
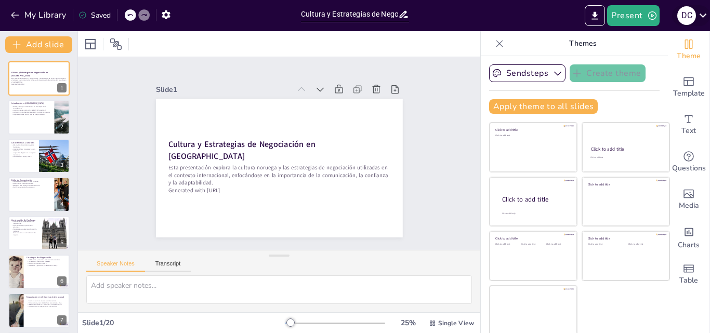
click at [699, 11] on icon at bounding box center [703, 15] width 14 height 14
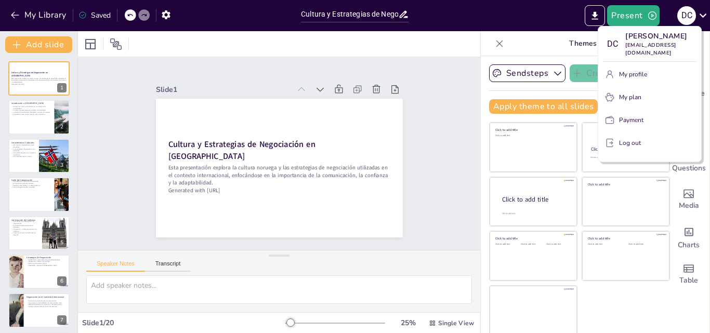
click at [644, 135] on button "Log out" at bounding box center [649, 143] width 95 height 17
